Goal: Task Accomplishment & Management: Manage account settings

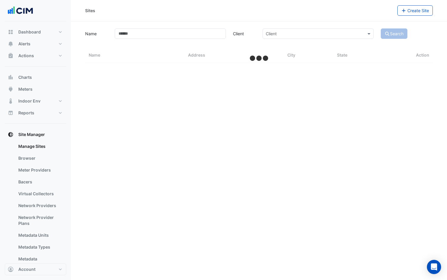
select select "***"
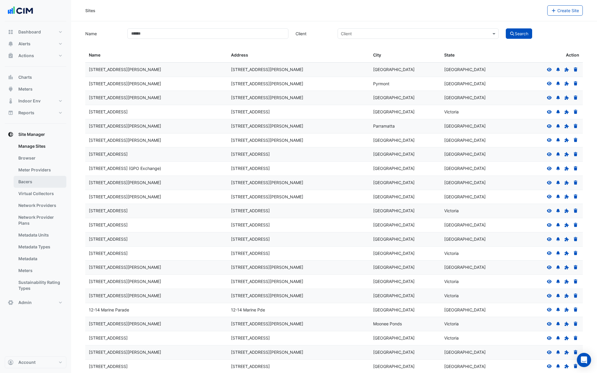
click at [40, 179] on link "Bacers" at bounding box center [40, 182] width 53 height 12
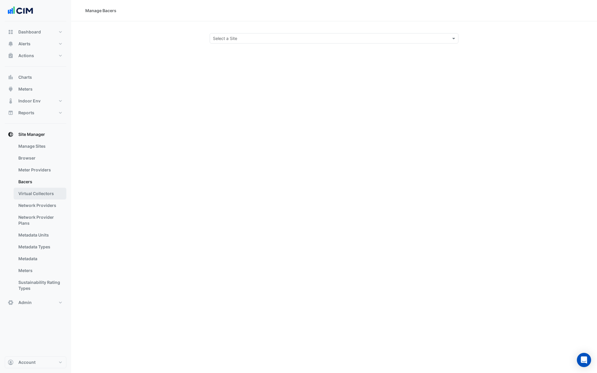
click at [38, 196] on link "Virtual Collectors" at bounding box center [40, 194] width 53 height 12
click at [225, 39] on input "text" at bounding box center [328, 39] width 230 height 6
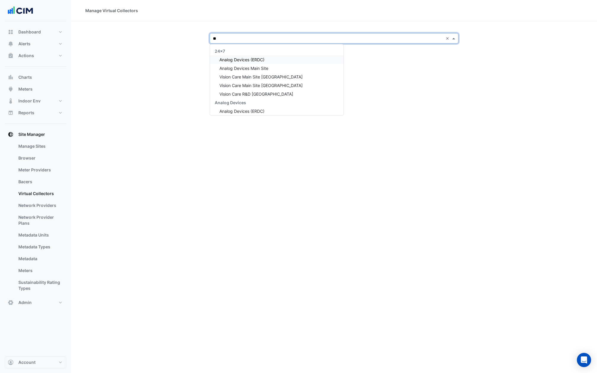
type input "*"
type input "****"
click at [223, 59] on span "Depuy Synthes - [GEOGRAPHIC_DATA]" at bounding box center [256, 59] width 75 height 5
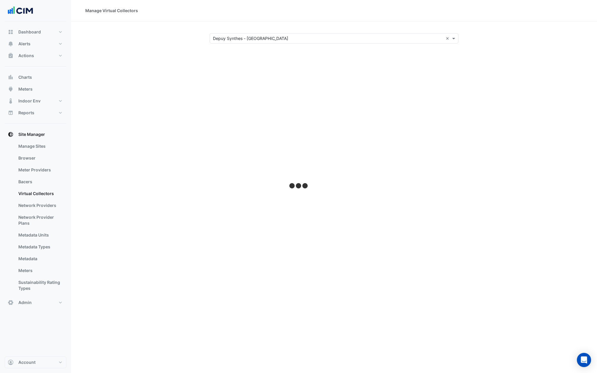
select select "***"
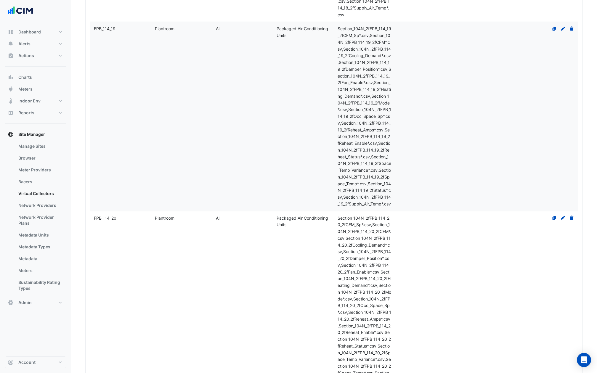
scroll to position [14599, 0]
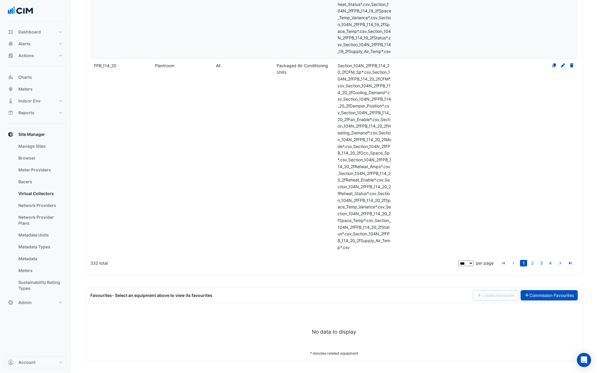
click at [447, 279] on link "Commission Favourites" at bounding box center [548, 295] width 57 height 10
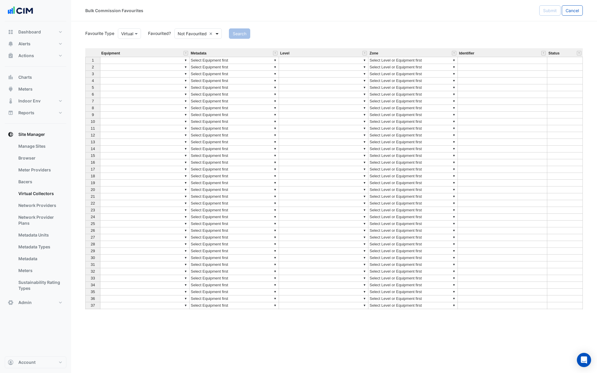
click at [219, 33] on span at bounding box center [217, 33] width 7 height 6
click at [206, 45] on div "Favourited" at bounding box center [194, 46] width 38 height 9
click at [236, 32] on button "Search" at bounding box center [230, 33] width 21 height 10
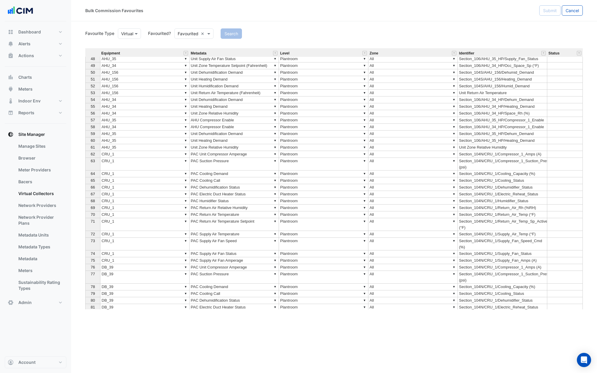
scroll to position [350, 0]
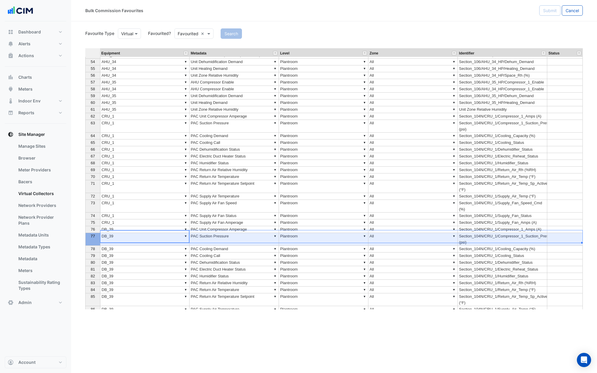
click at [97, 237] on th "77" at bounding box center [92, 239] width 15 height 13
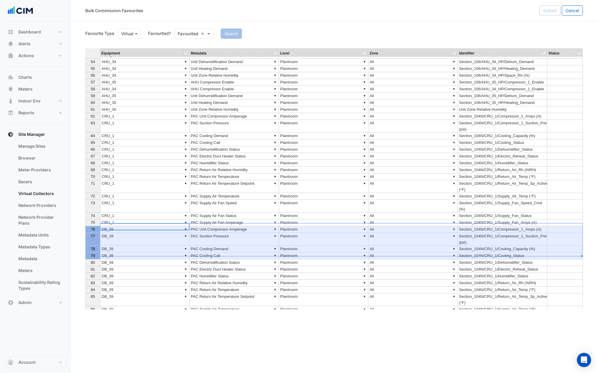
drag, startPoint x: 95, startPoint y: 226, endPoint x: 93, endPoint y: 250, distance: 24.7
click at [93, 250] on tbody "50 51 52 53 54 55 56 57 58 59 60 61 62 63 64 65 66 67 68 69 70 71 72 73 74 75 7…" at bounding box center [92, 172] width 15 height 282
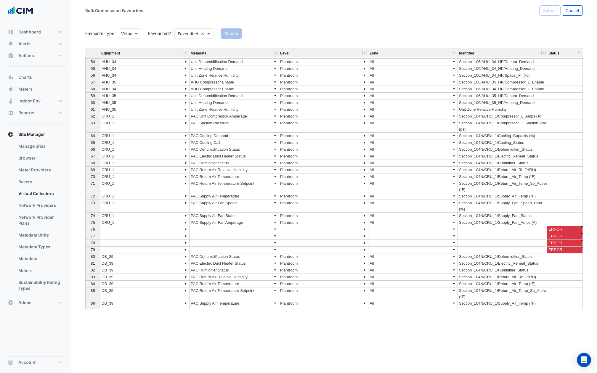
click at [440, 33] on div "Search" at bounding box center [401, 33] width 369 height 10
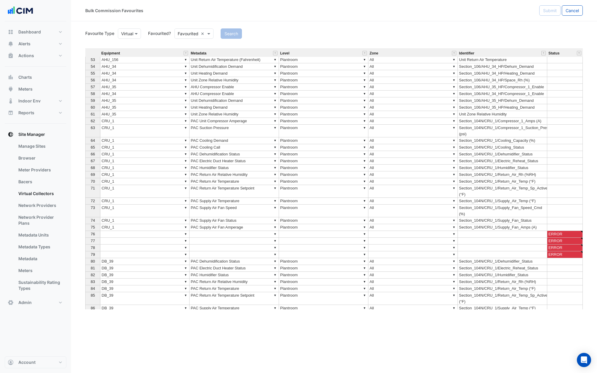
click at [145, 247] on td "▼" at bounding box center [144, 247] width 89 height 7
click at [93, 232] on span "76" at bounding box center [93, 234] width 4 height 4
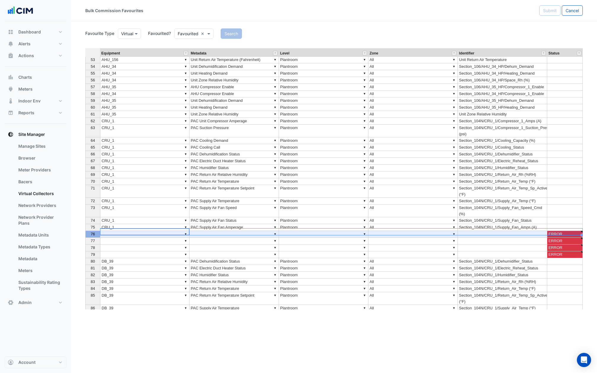
click at [121, 251] on td "▼" at bounding box center [144, 254] width 89 height 7
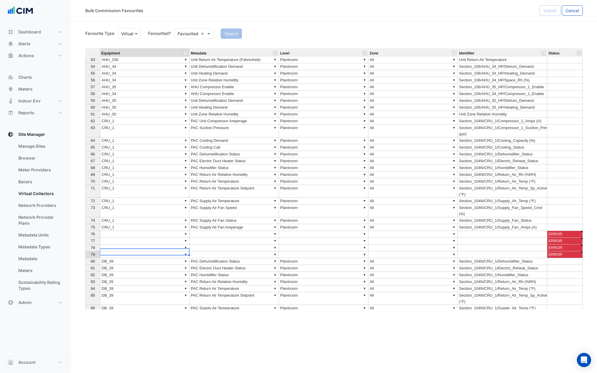
type textarea "**********"
click at [447, 238] on td "ERROR" at bounding box center [565, 241] width 36 height 7
click at [85, 228] on div "Equipment Metadata Level Zone Identifier Status 52 ▼ AHU_156 ▼ Unit Humidificat…" at bounding box center [85, 186] width 0 height 290
click at [447, 231] on td "ERROR" at bounding box center [565, 234] width 36 height 7
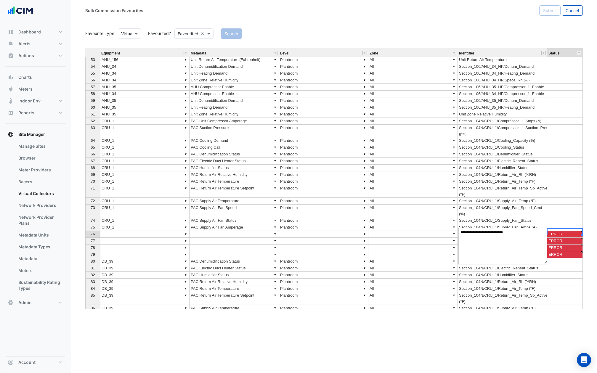
click at [447, 238] on td "ERROR" at bounding box center [565, 241] width 36 height 7
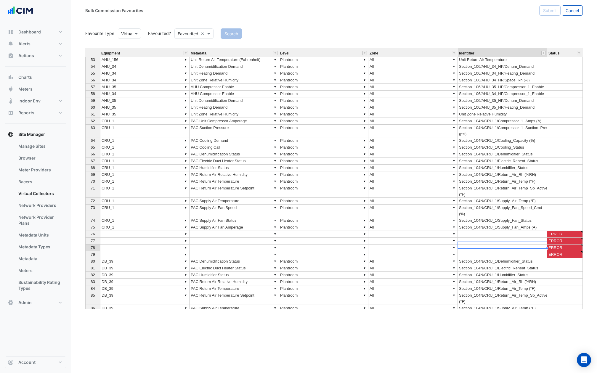
click at [447, 244] on td at bounding box center [502, 247] width 89 height 7
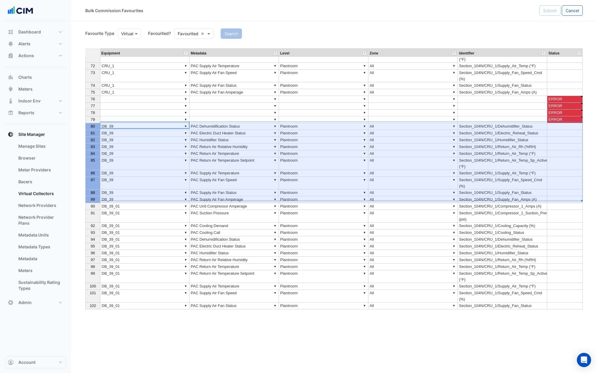
drag, startPoint x: 89, startPoint y: 258, endPoint x: 104, endPoint y: 197, distance: 62.1
click at [104, 197] on div "Equipment Metadata Level Zone Identifier Status 70 ▼ CRU_1 ▼ PAC Return Air Tem…" at bounding box center [333, 178] width 497 height 261
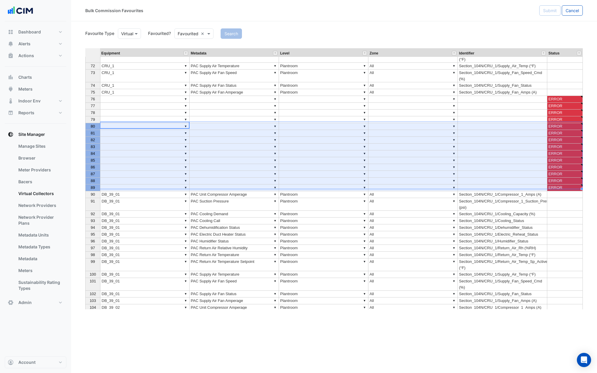
click at [412, 165] on td "▼" at bounding box center [412, 167] width 89 height 7
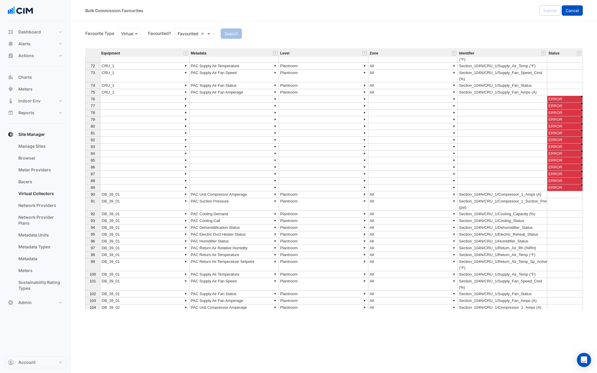
click at [447, 9] on span "Cancel" at bounding box center [571, 10] width 13 height 5
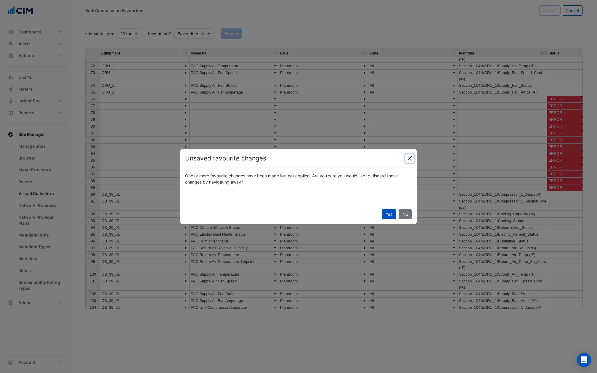
click at [413, 156] on button "Close" at bounding box center [409, 158] width 9 height 9
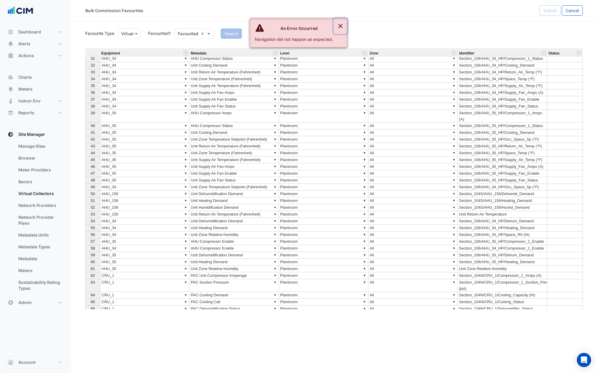
click at [341, 27] on button "Close" at bounding box center [341, 26] width 14 height 16
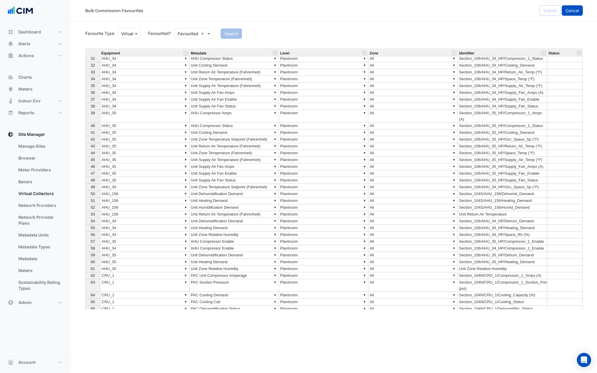
click at [447, 12] on button "Cancel" at bounding box center [571, 10] width 21 height 10
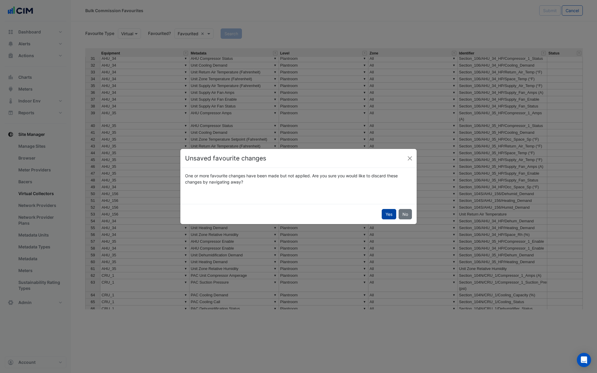
click at [387, 213] on button "Yes" at bounding box center [388, 214] width 15 height 10
select select "***"
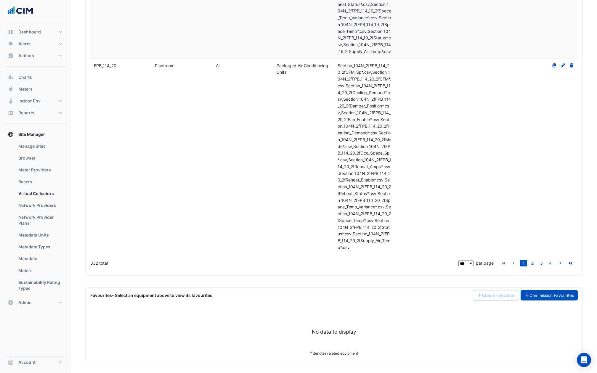
click at [447, 279] on link "Commission Favourites" at bounding box center [548, 295] width 57 height 10
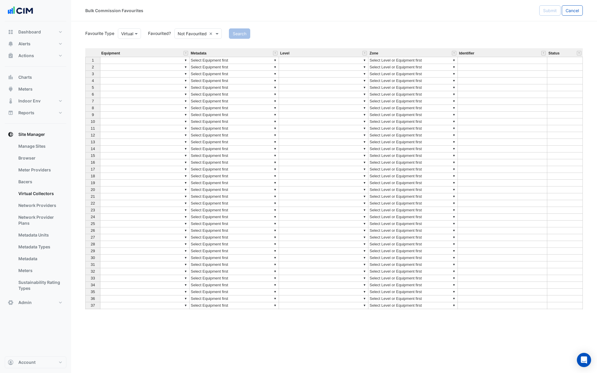
click at [184, 32] on input "text" at bounding box center [192, 34] width 29 height 6
click at [187, 45] on div "Favourited" at bounding box center [194, 46] width 38 height 9
click at [189, 47] on div "Favourited" at bounding box center [194, 46] width 38 height 9
click at [230, 34] on button "Search" at bounding box center [230, 33] width 21 height 10
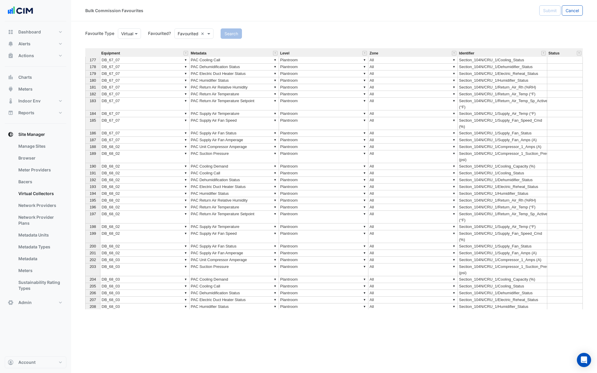
scroll to position [1365, 0]
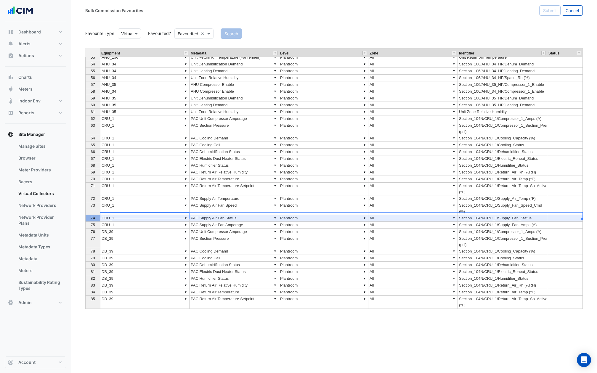
click at [92, 216] on span "74" at bounding box center [93, 218] width 4 height 4
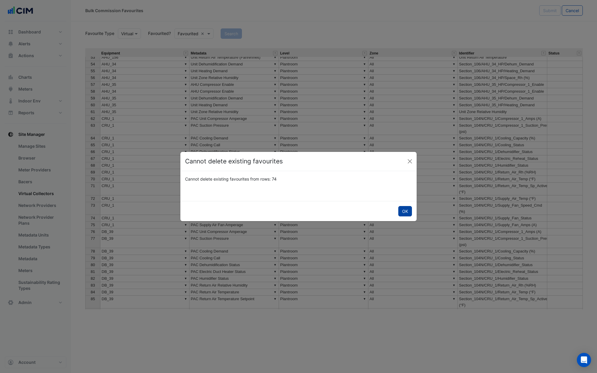
click at [405, 212] on button "OK" at bounding box center [405, 211] width 14 height 10
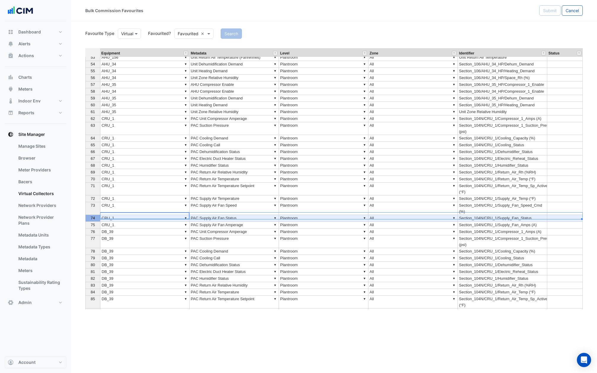
click at [93, 216] on span "74" at bounding box center [93, 218] width 4 height 4
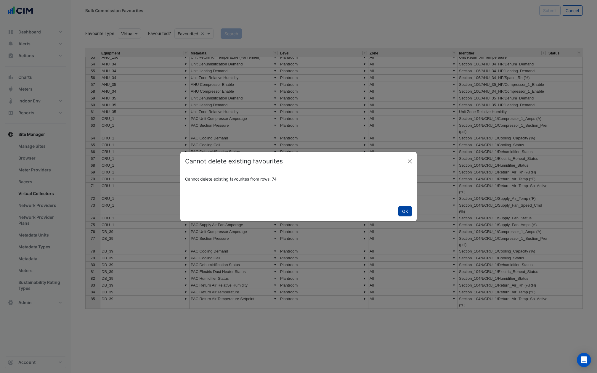
click at [403, 209] on button "OK" at bounding box center [405, 211] width 14 height 10
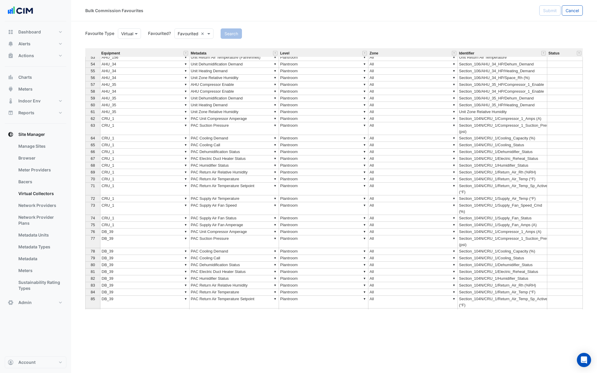
click at [447, 215] on td "Section_104N/CRU_1/Supply_Fan_Status" at bounding box center [502, 218] width 89 height 7
type textarea "**********"
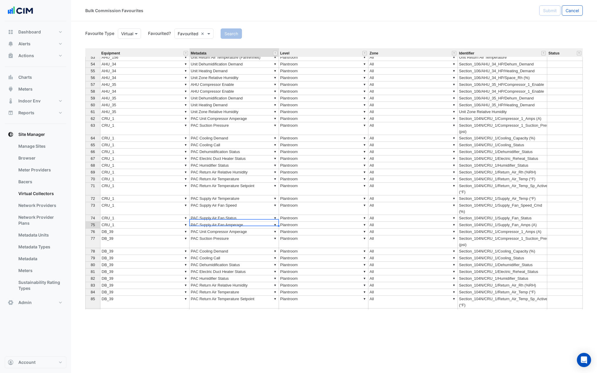
click at [204, 223] on td "▼ PAC Supply Air Fan Amperage" at bounding box center [233, 225] width 89 height 7
click at [447, 222] on td "Section_104N/CRU_1/Supply_Fan_Amps (A)" at bounding box center [502, 225] width 89 height 7
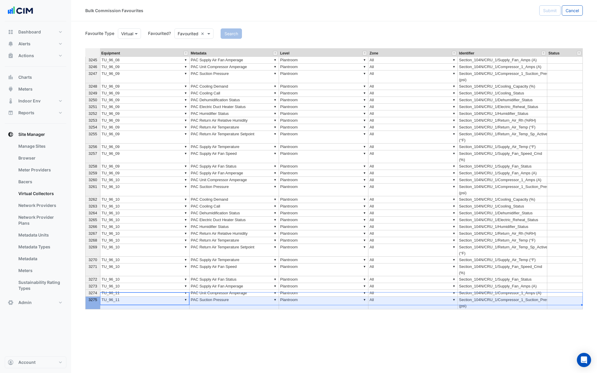
drag, startPoint x: 94, startPoint y: 304, endPoint x: 94, endPoint y: 294, distance: 10.1
click at [94, 279] on th "3275" at bounding box center [92, 303] width 15 height 13
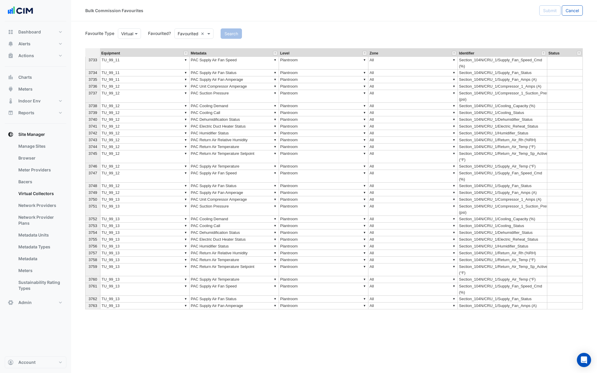
click at [93, 279] on span "3763" at bounding box center [92, 305] width 9 height 4
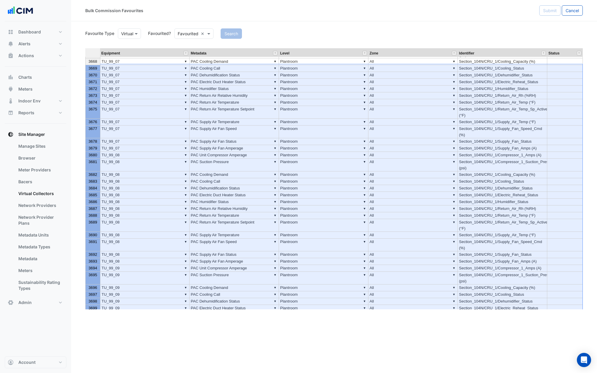
drag, startPoint x: 93, startPoint y: 300, endPoint x: 91, endPoint y: 68, distance: 232.0
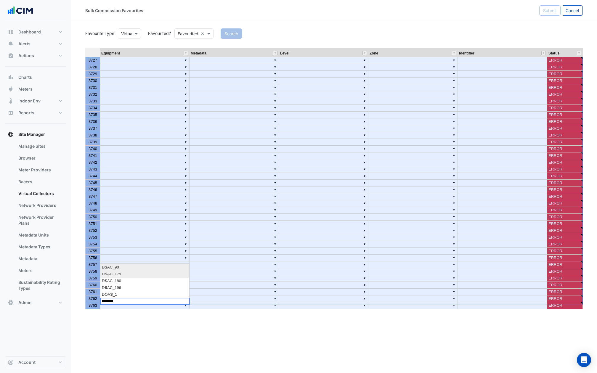
click at [153, 276] on div "Equipment Metadata Level Zone Identifier Status 3721 ▼ ▼ ▼ ▼ ERROR 3722 ▼ ▼ ▼ ▼…" at bounding box center [333, 178] width 497 height 261
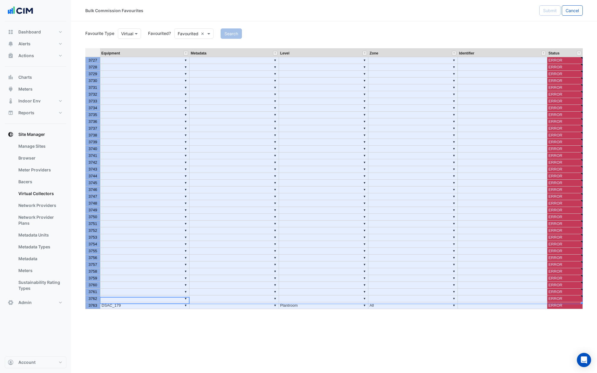
type textarea "********"
click at [85, 271] on div "Equipment Metadata Level Zone Identifier Status 3714 ▼ ▼ ▼ ▼ ERROR 3715 ▼ ▼ ▼ ▼…" at bounding box center [85, 134] width 0 height 349
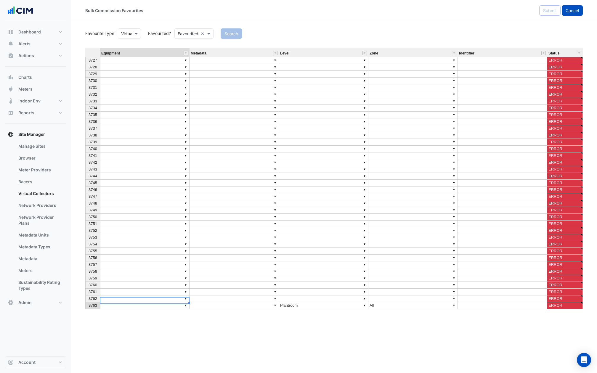
click at [447, 12] on span "Cancel" at bounding box center [571, 10] width 13 height 5
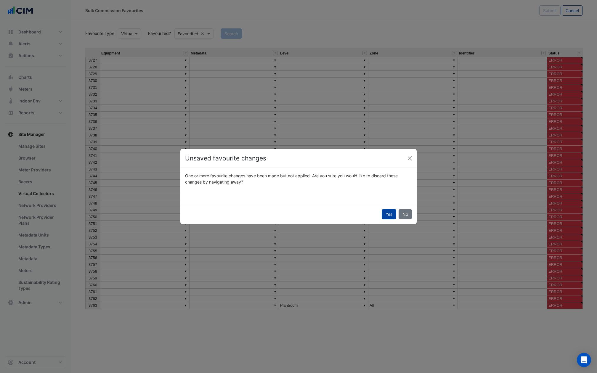
click at [390, 213] on button "Yes" at bounding box center [388, 214] width 15 height 10
select select "***"
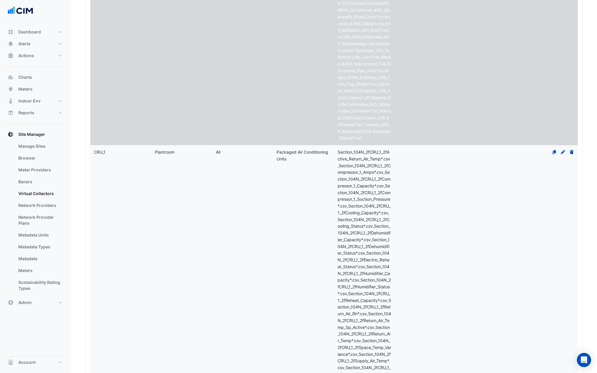
click at [254, 173] on datatable-body-cell "Zone All" at bounding box center [242, 283] width 61 height 276
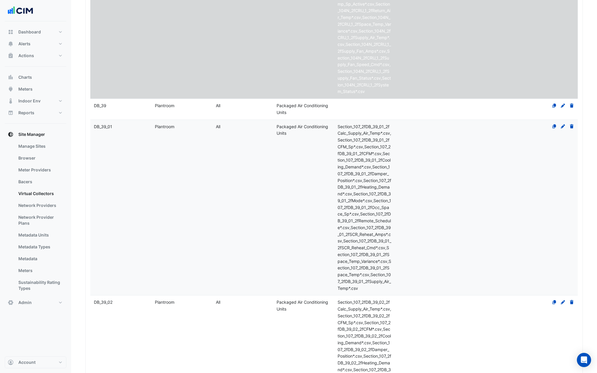
click at [242, 186] on datatable-body-cell "Zone All" at bounding box center [242, 208] width 61 height 176
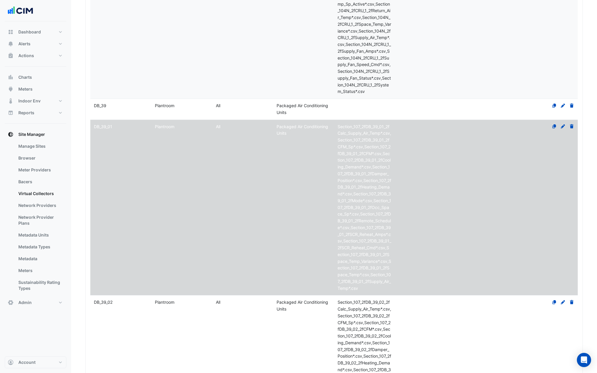
click at [244, 99] on datatable-body-cell "Zone All" at bounding box center [242, 109] width 61 height 21
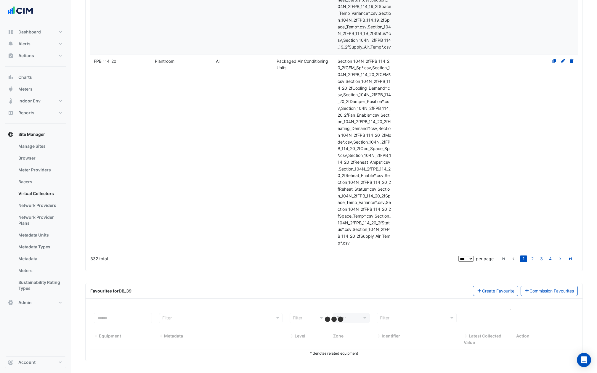
select select "***"
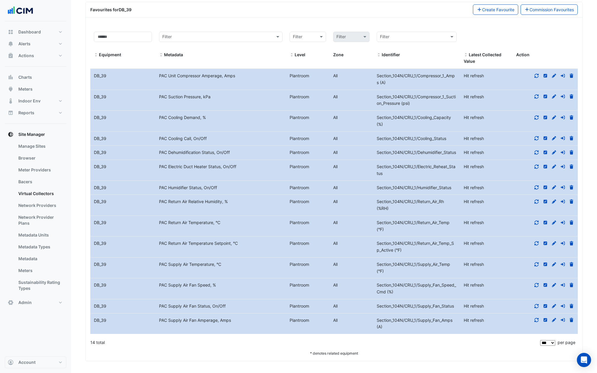
click at [447, 279] on icon at bounding box center [571, 320] width 4 height 4
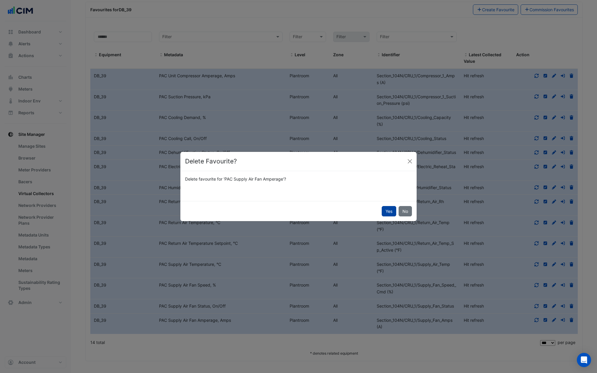
click at [390, 208] on button "Yes" at bounding box center [388, 211] width 15 height 10
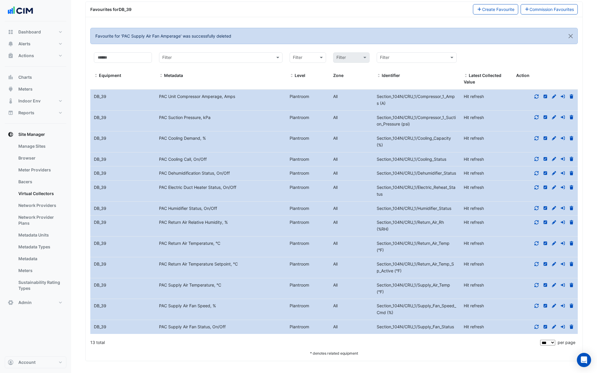
click at [447, 279] on icon at bounding box center [571, 326] width 4 height 4
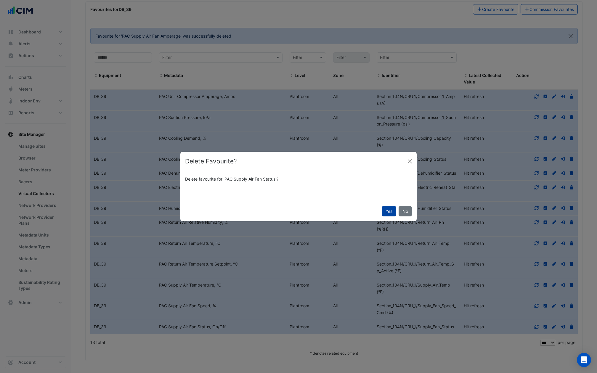
click at [394, 214] on button "Yes" at bounding box center [388, 211] width 15 height 10
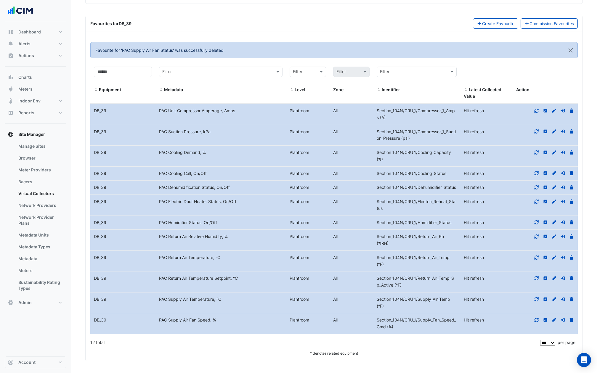
click at [447, 279] on icon at bounding box center [571, 320] width 4 height 4
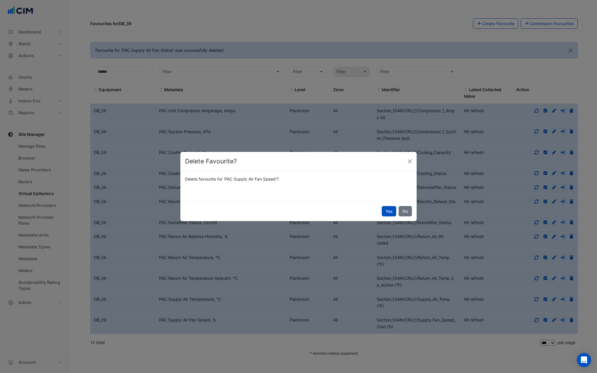
click at [391, 216] on div "Yes No" at bounding box center [298, 211] width 236 height 20
click at [391, 211] on button "Yes" at bounding box center [388, 211] width 15 height 10
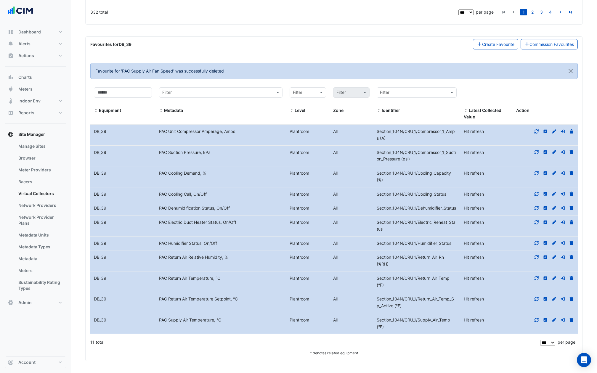
click at [447, 279] on icon at bounding box center [571, 299] width 5 height 4
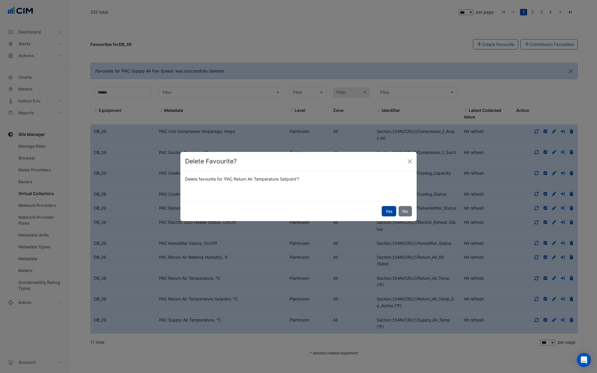
click at [384, 210] on button "Yes" at bounding box center [388, 211] width 15 height 10
click at [447, 279] on ngb-modal-window "Delete Favourite? Delete favourite for 'PAC Return Air Temperature Setpoint'? Y…" at bounding box center [298, 186] width 597 height 373
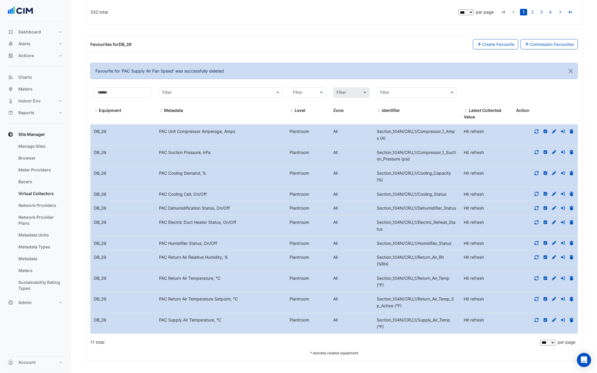
click at [447, 279] on icon at bounding box center [571, 320] width 4 height 4
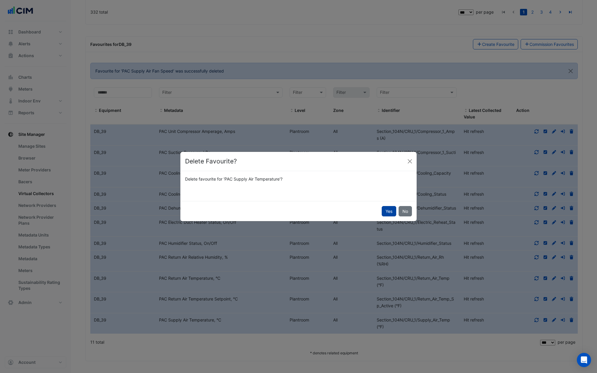
click at [388, 207] on button "Yes" at bounding box center [388, 211] width 15 height 10
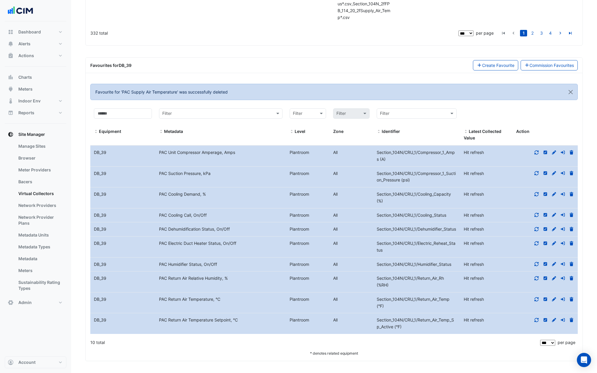
click at [447, 279] on icon at bounding box center [571, 299] width 4 height 4
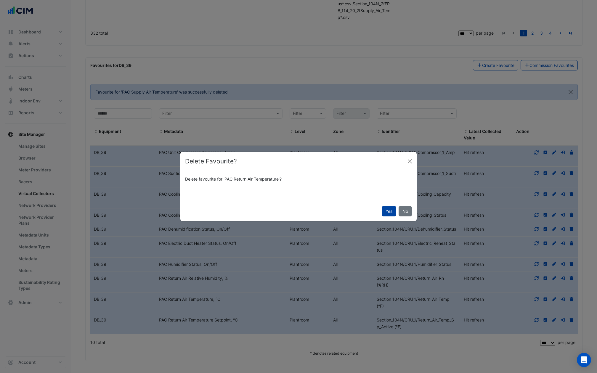
click at [392, 213] on button "Yes" at bounding box center [388, 211] width 15 height 10
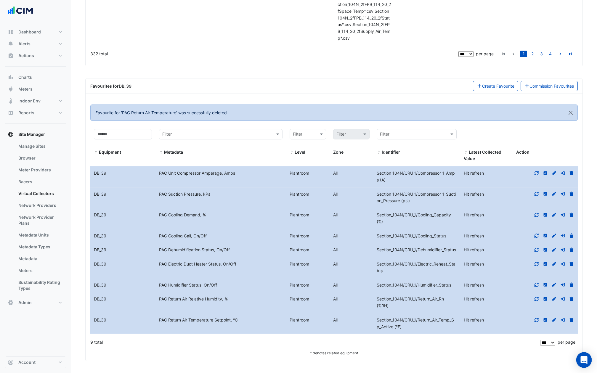
scroll to position [14814, 0]
click at [447, 279] on div at bounding box center [544, 320] width 65 height 7
click at [447, 279] on icon at bounding box center [571, 320] width 4 height 4
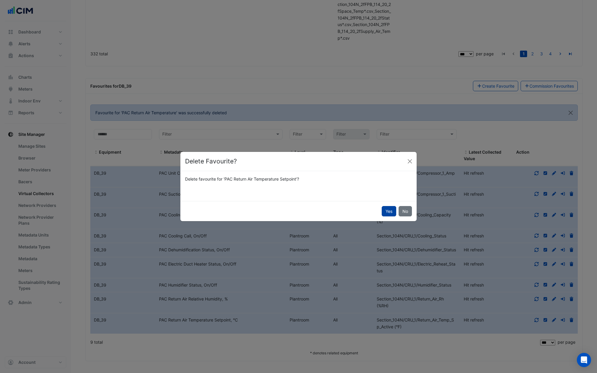
click at [389, 210] on button "Yes" at bounding box center [388, 211] width 15 height 10
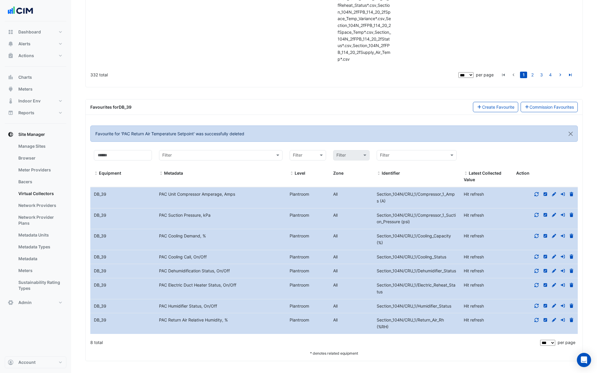
scroll to position [14793, 0]
click at [447, 279] on icon at bounding box center [571, 320] width 4 height 4
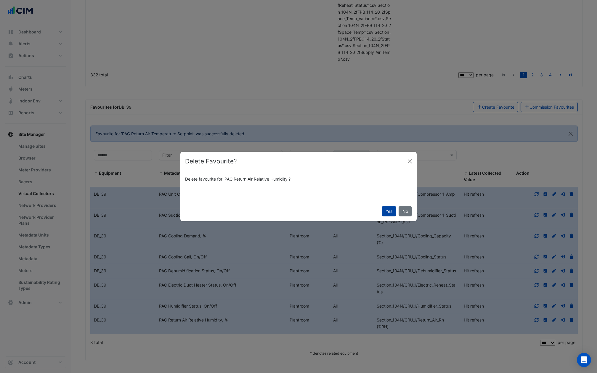
click at [388, 210] on button "Yes" at bounding box center [388, 211] width 15 height 10
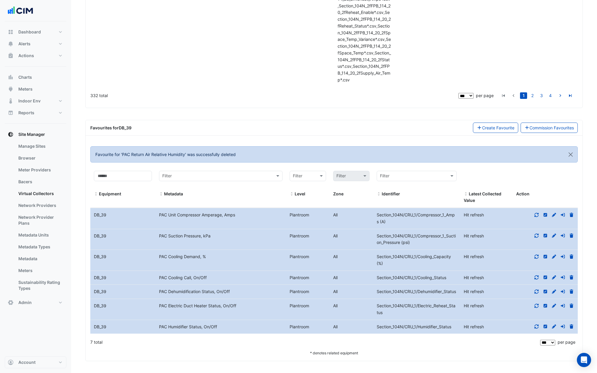
click at [447, 279] on icon at bounding box center [571, 326] width 4 height 4
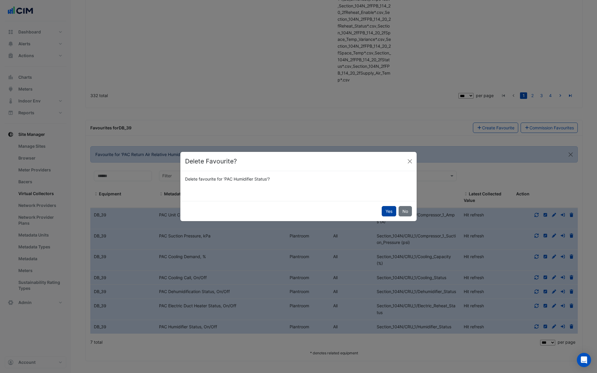
click at [389, 211] on button "Yes" at bounding box center [388, 211] width 15 height 10
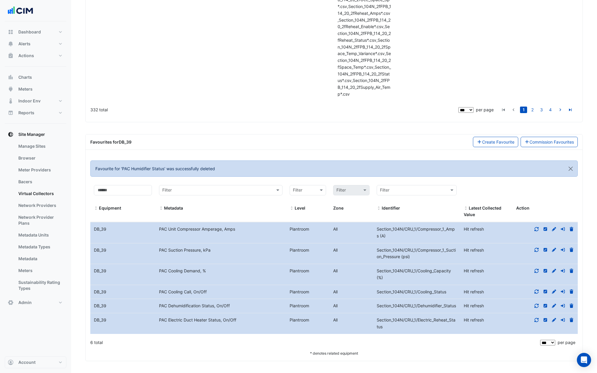
scroll to position [14758, 0]
click at [447, 279] on icon at bounding box center [571, 320] width 4 height 4
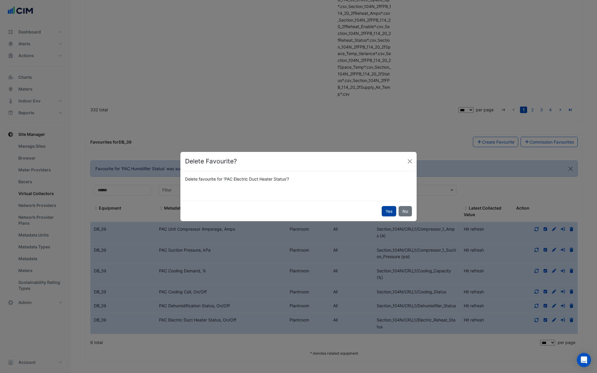
click at [391, 212] on button "Yes" at bounding box center [388, 211] width 15 height 10
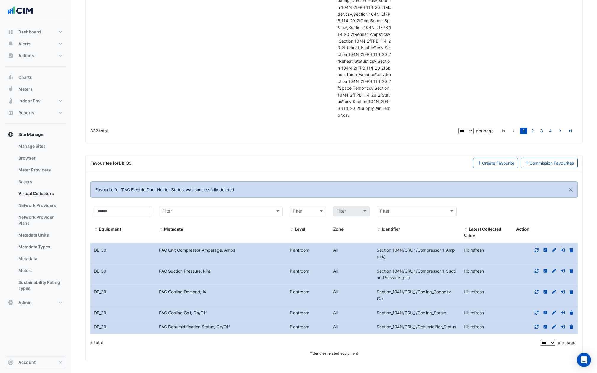
click at [447, 279] on icon at bounding box center [571, 327] width 4 height 4
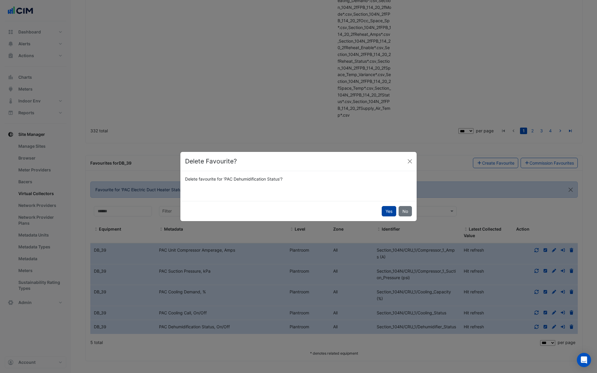
click at [390, 211] on button "Yes" at bounding box center [388, 211] width 15 height 10
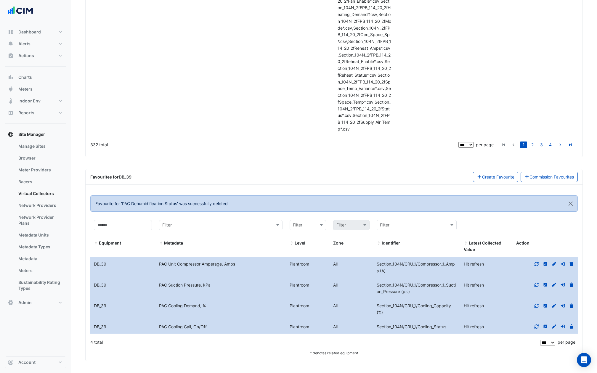
scroll to position [14717, 0]
click at [447, 279] on icon at bounding box center [571, 326] width 5 height 4
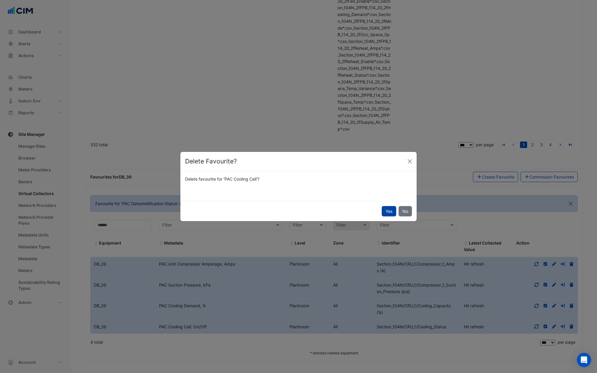
click at [388, 207] on button "Yes" at bounding box center [388, 211] width 15 height 10
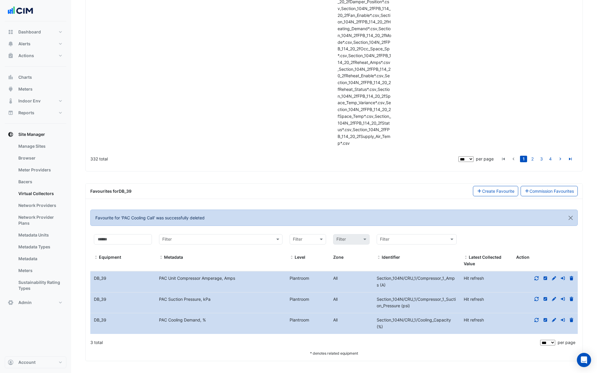
scroll to position [14703, 0]
click at [447, 279] on icon at bounding box center [571, 320] width 5 height 4
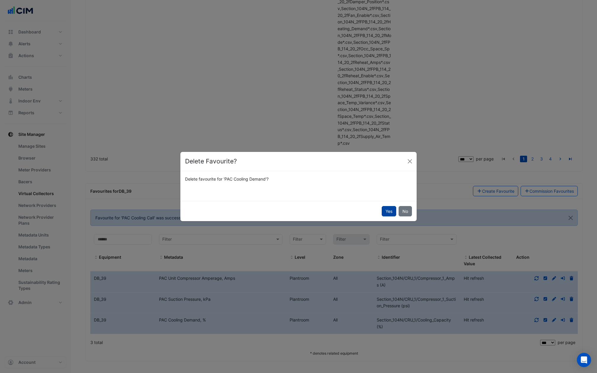
click at [393, 214] on button "Yes" at bounding box center [388, 211] width 15 height 10
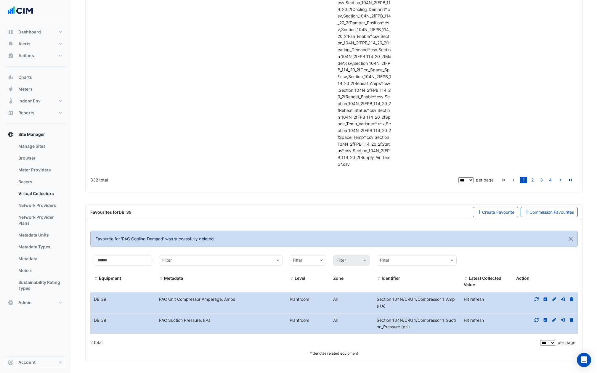
scroll to position [14682, 0]
click at [447, 279] on icon at bounding box center [571, 320] width 5 height 4
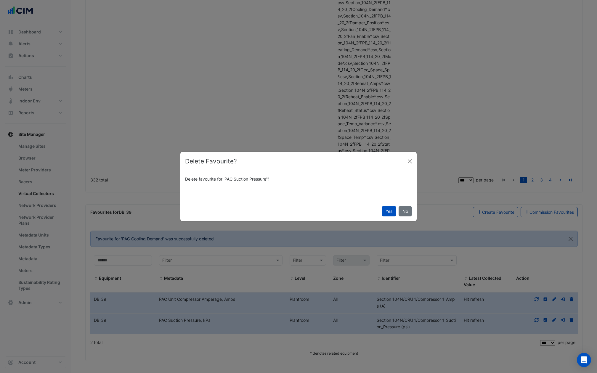
click at [387, 212] on button "Yes" at bounding box center [388, 211] width 15 height 10
click at [447, 279] on ngb-modal-window "Delete Favourite? Delete favourite for 'PAC Suction Pressure'? Yes No" at bounding box center [298, 186] width 597 height 373
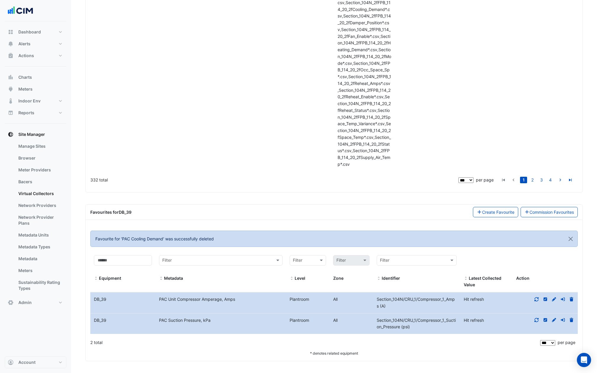
click at [447, 279] on icon at bounding box center [571, 299] width 4 height 4
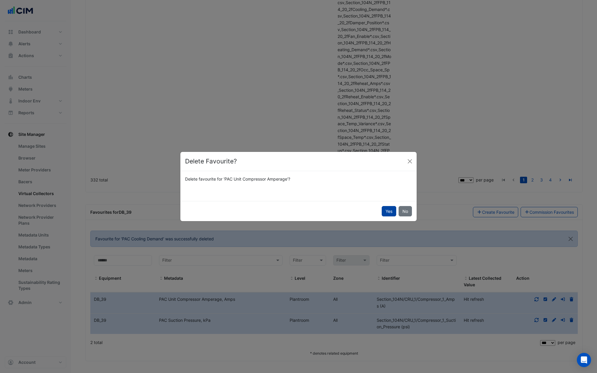
click at [385, 211] on button "Yes" at bounding box center [388, 211] width 15 height 10
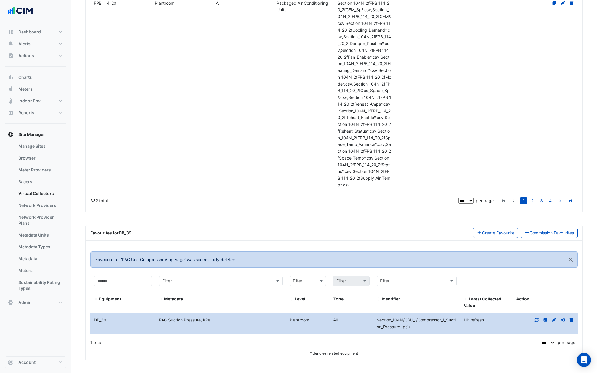
click at [447, 279] on icon at bounding box center [571, 320] width 4 height 4
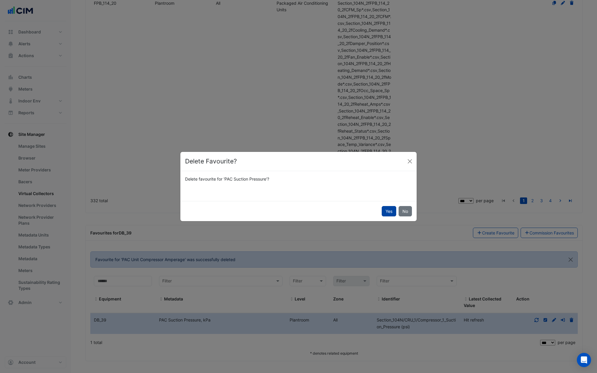
click at [389, 209] on button "Yes" at bounding box center [388, 211] width 15 height 10
